Goal: Transaction & Acquisition: Book appointment/travel/reservation

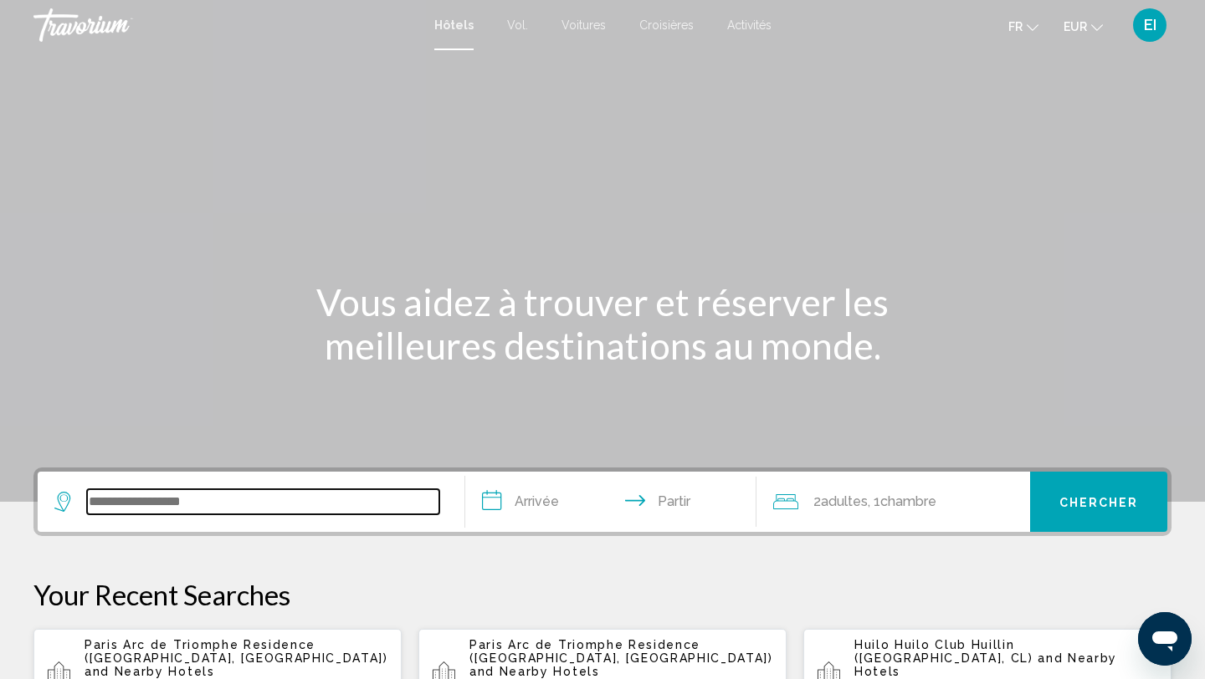
click at [98, 504] on input "Widget de recherche" at bounding box center [263, 501] width 352 height 25
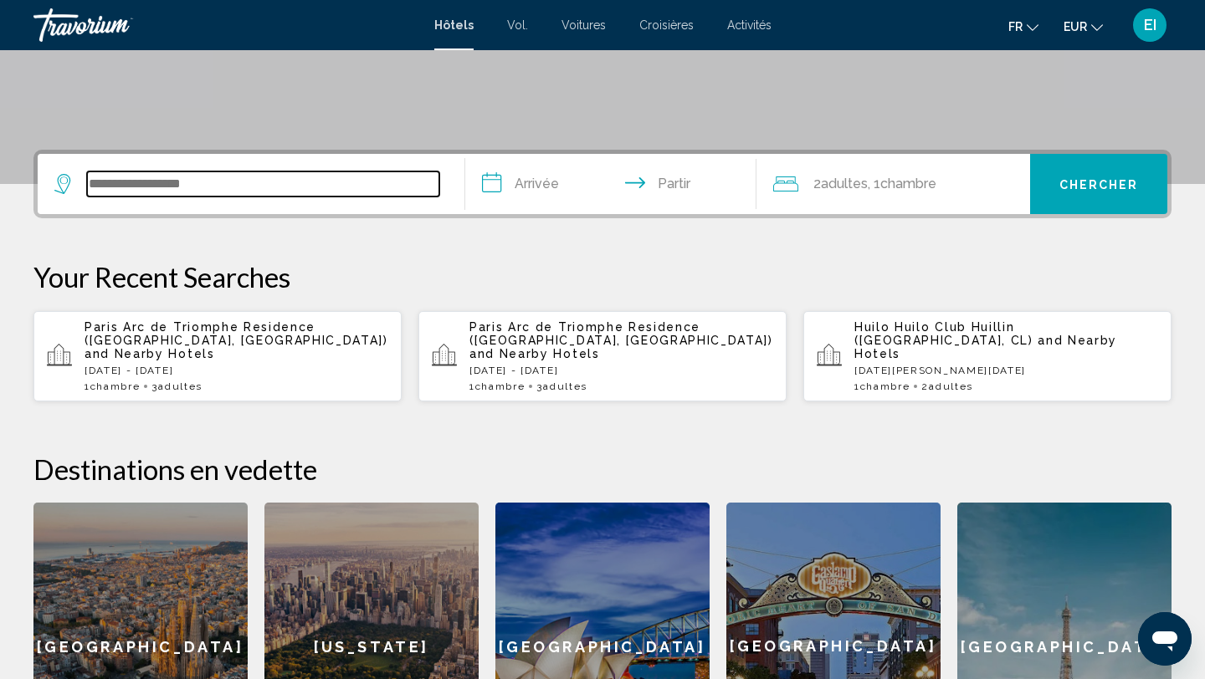
scroll to position [413, 0]
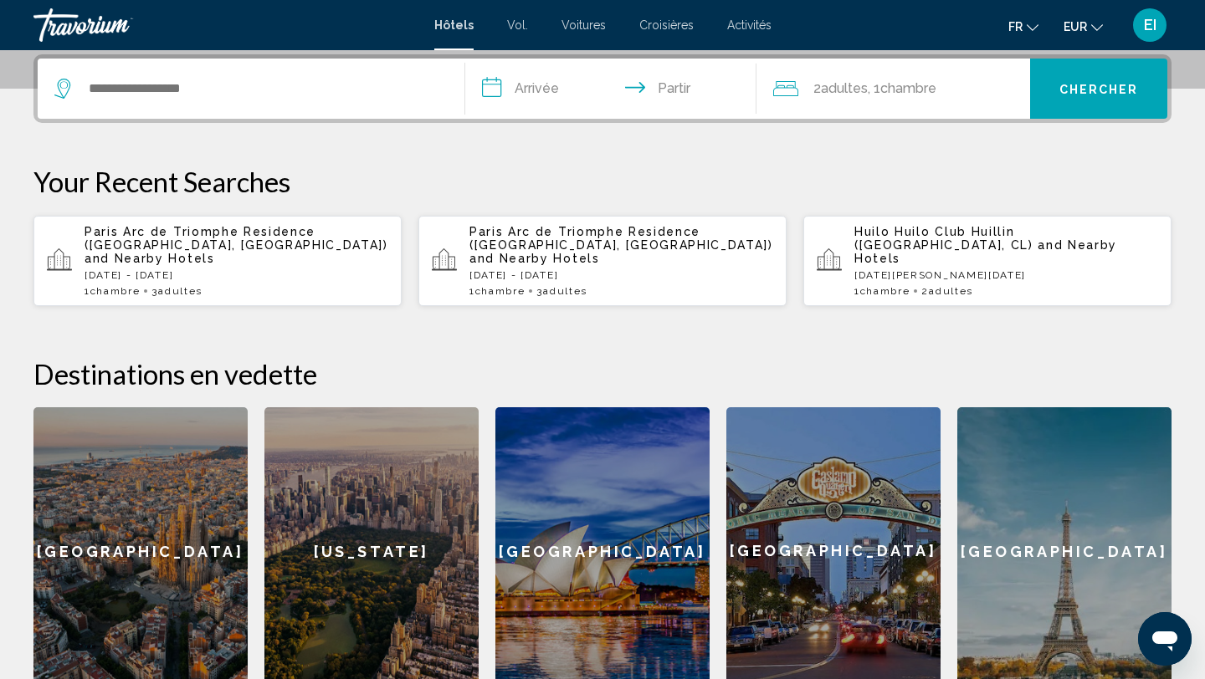
click at [173, 252] on span "and Nearby Hotels" at bounding box center [149, 258] width 131 height 13
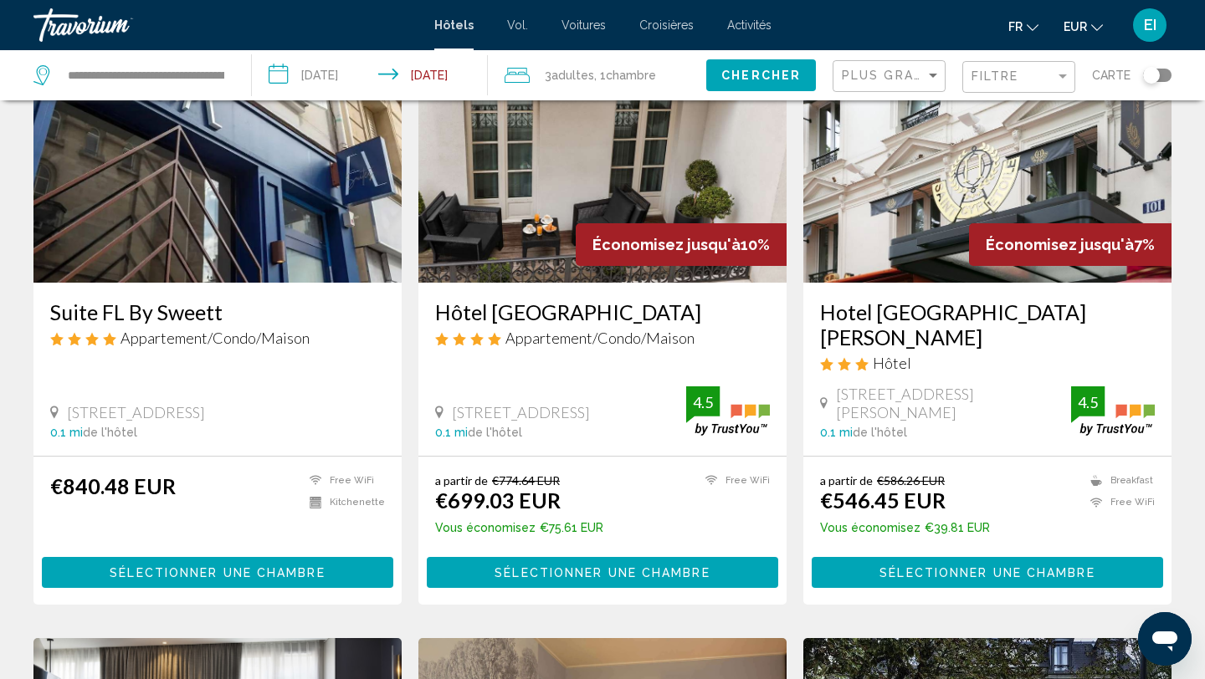
scroll to position [214, 0]
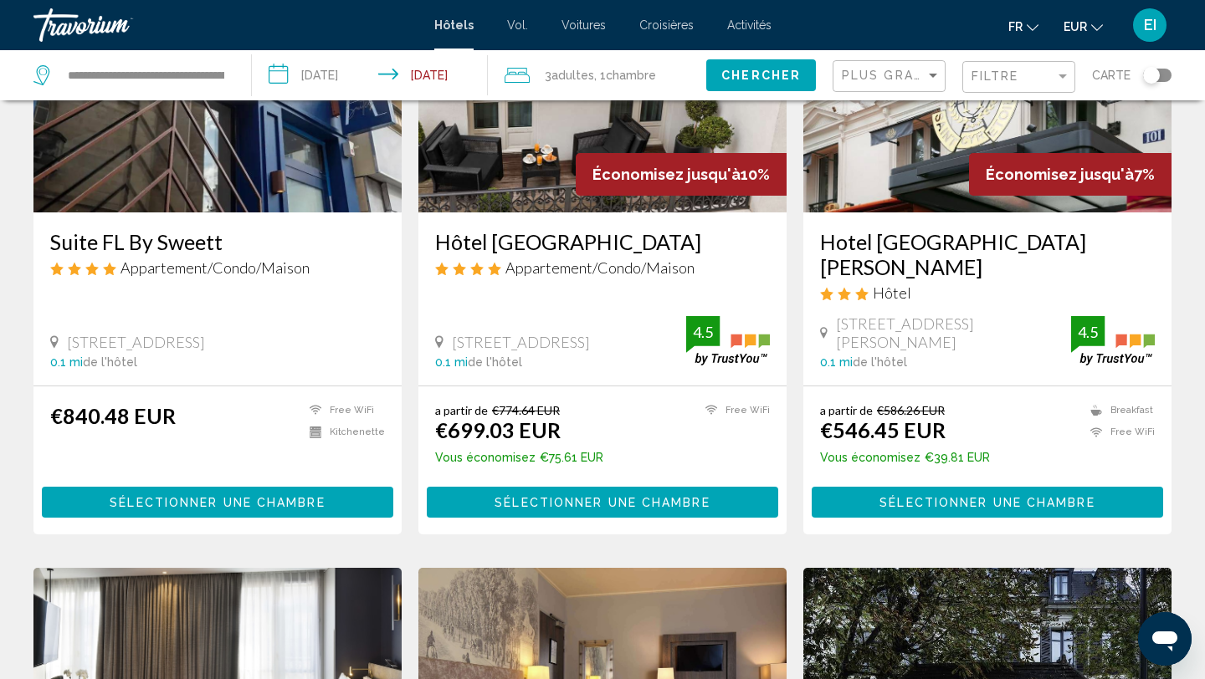
click at [867, 487] on button "Sélectionner une chambre" at bounding box center [986, 502] width 351 height 31
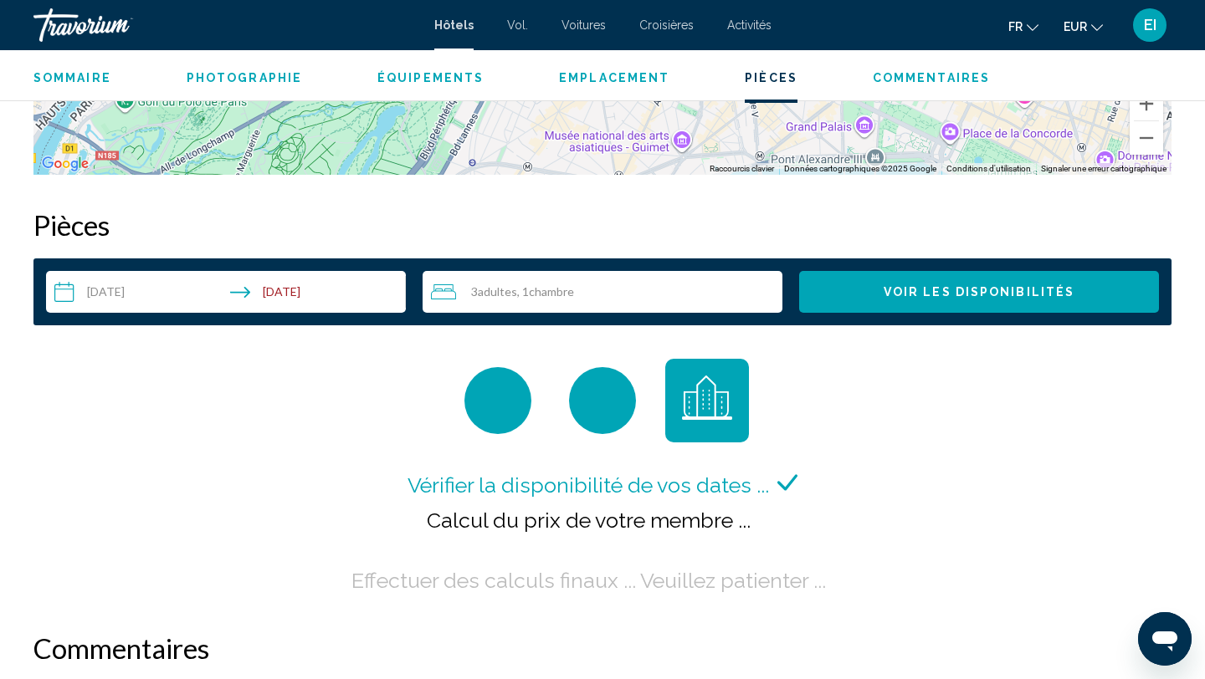
scroll to position [1809, 0]
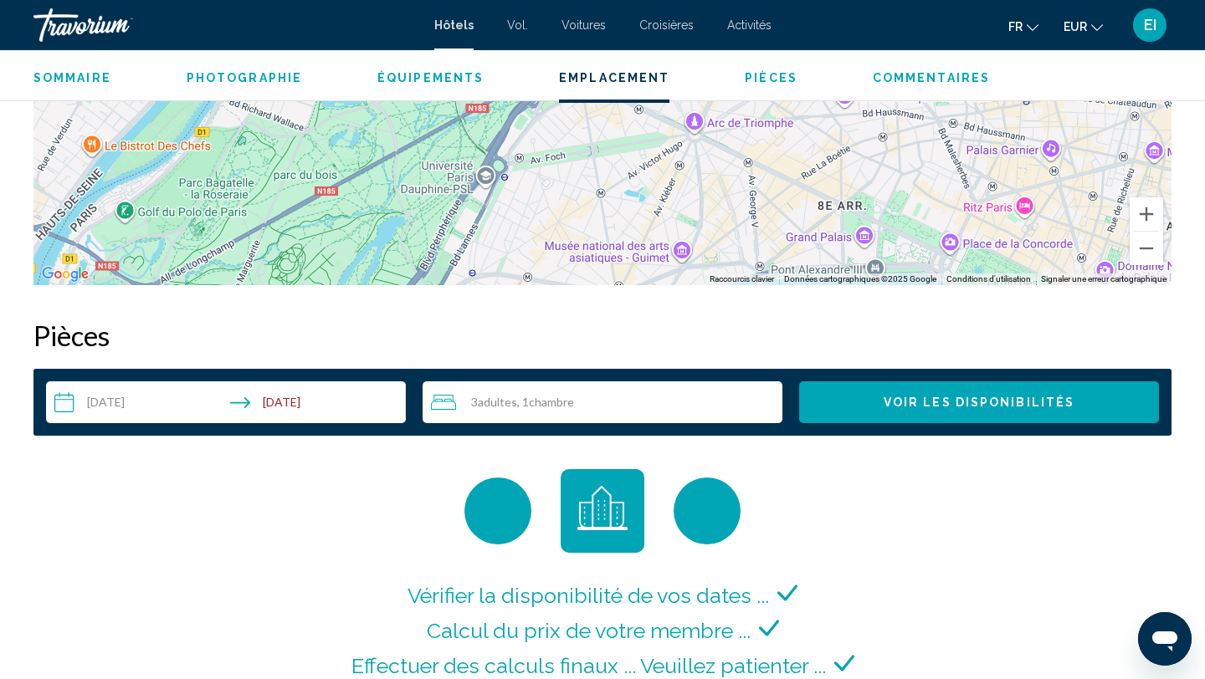
click at [950, 417] on button "Voir les disponibilités" at bounding box center [979, 402] width 360 height 42
